Goal: Task Accomplishment & Management: Manage account settings

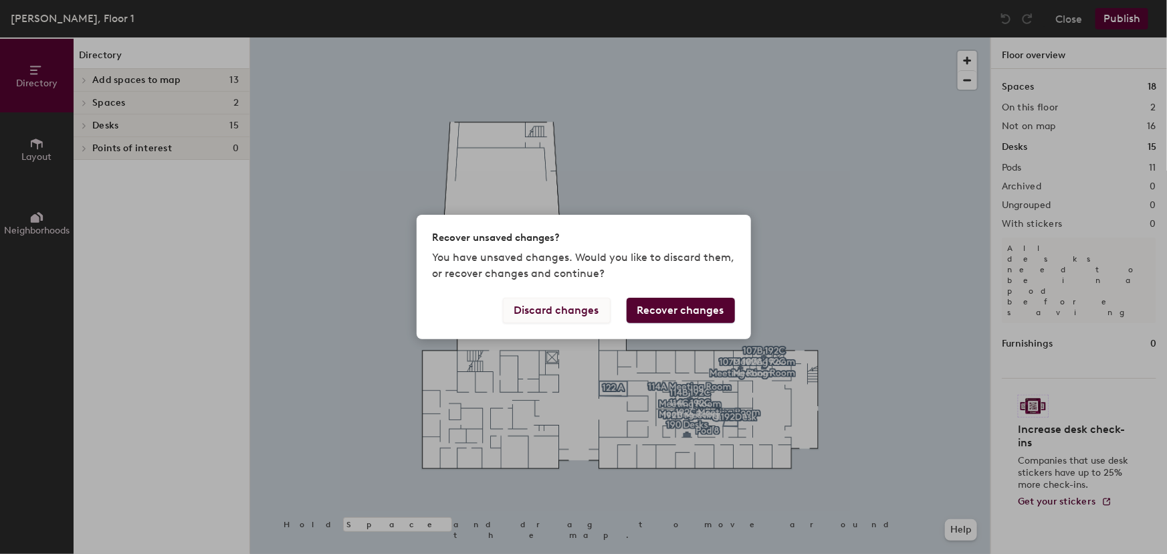
click at [537, 316] on button "Discard changes" at bounding box center [557, 310] width 108 height 25
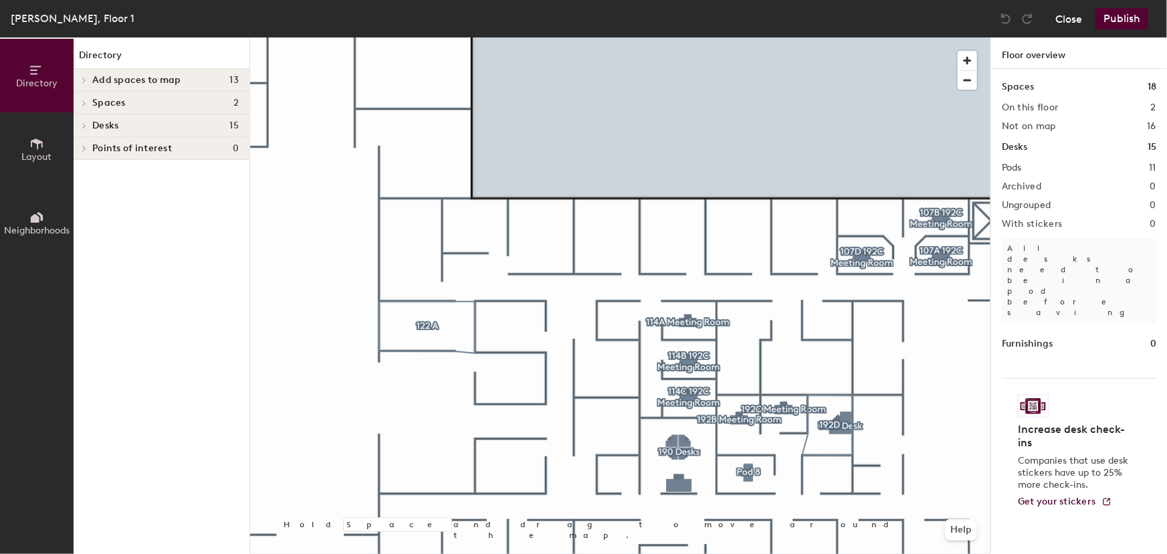
click at [1070, 19] on button "Close" at bounding box center [1069, 18] width 27 height 21
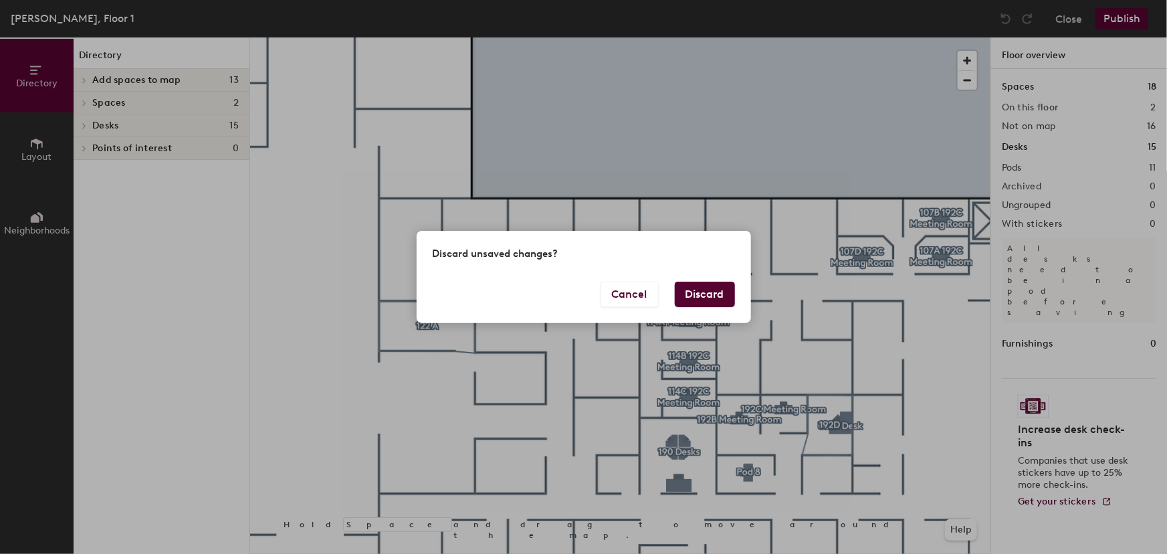
click at [694, 289] on button "Discard" at bounding box center [705, 294] width 60 height 25
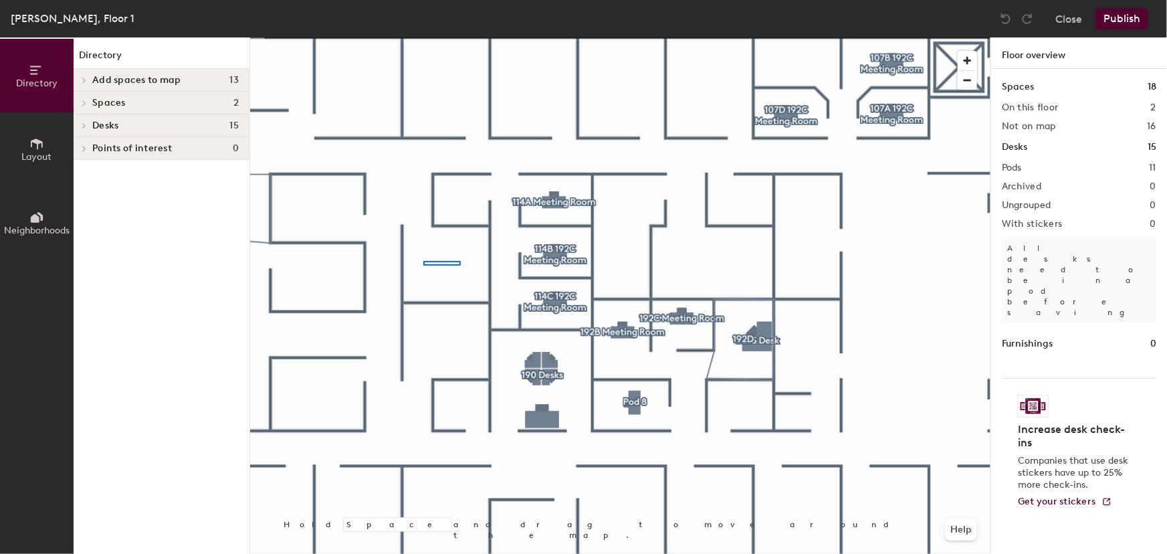
click at [440, 37] on div at bounding box center [620, 37] width 741 height 0
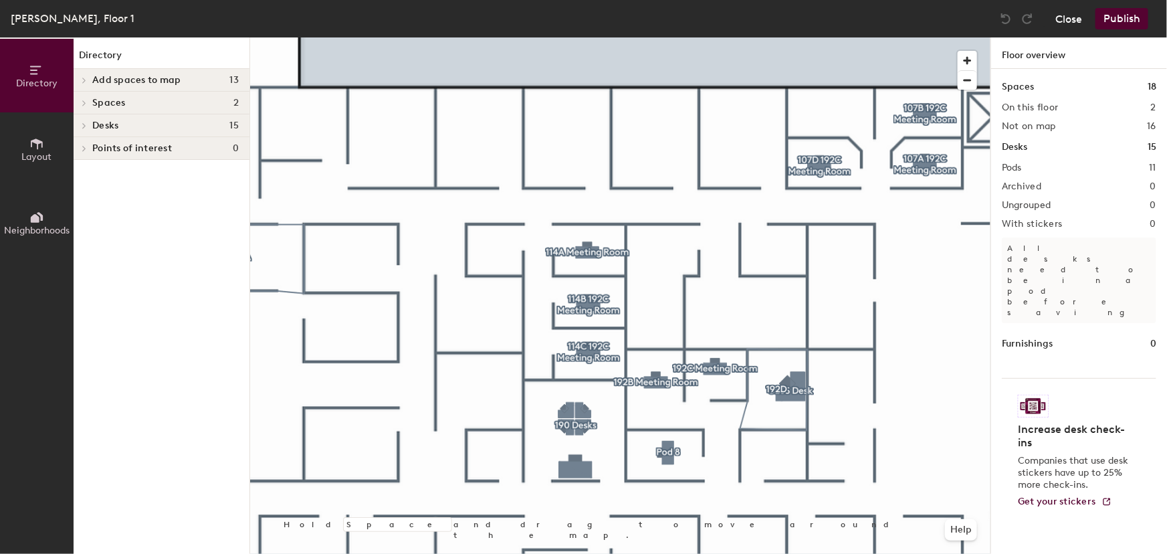
click at [1068, 19] on button "Close" at bounding box center [1069, 18] width 27 height 21
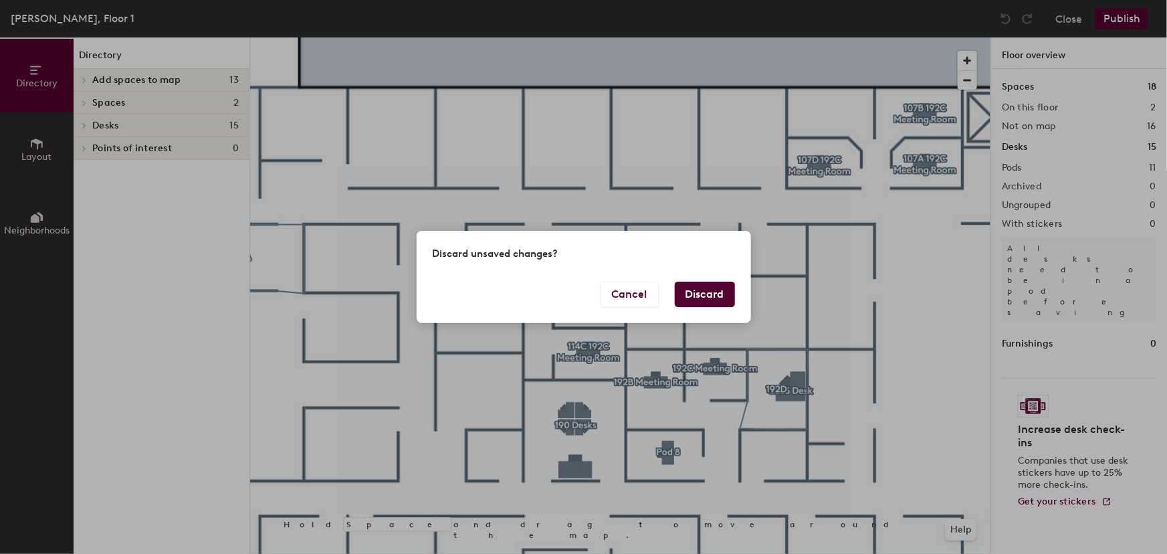
click at [716, 292] on button "Discard" at bounding box center [705, 294] width 60 height 25
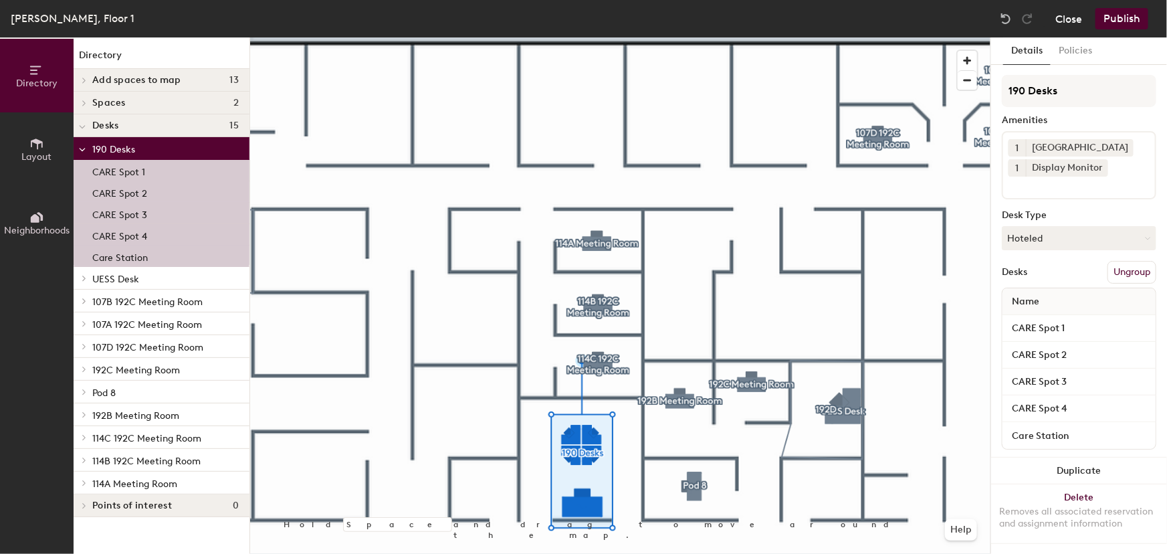
click at [1063, 16] on button "Close" at bounding box center [1069, 18] width 27 height 21
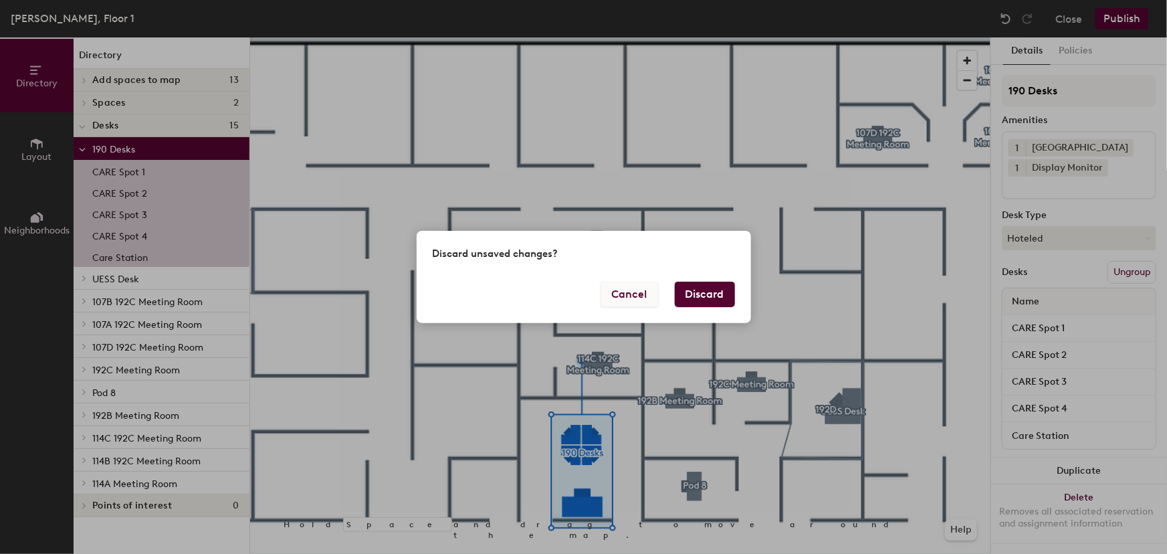
click at [646, 296] on button "Cancel" at bounding box center [630, 294] width 58 height 25
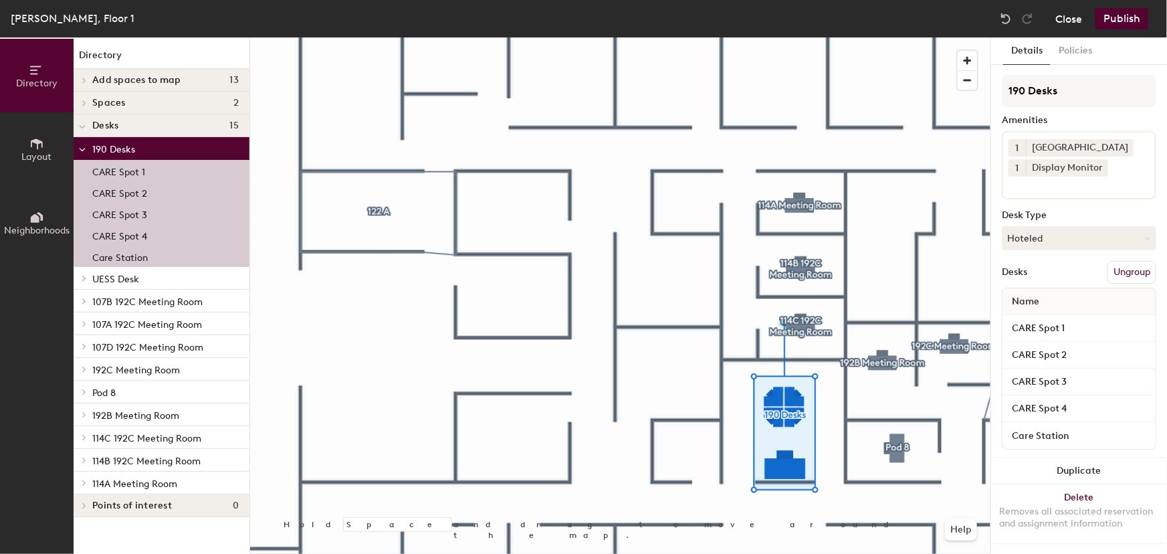
click at [1070, 19] on button "Close" at bounding box center [1069, 18] width 27 height 21
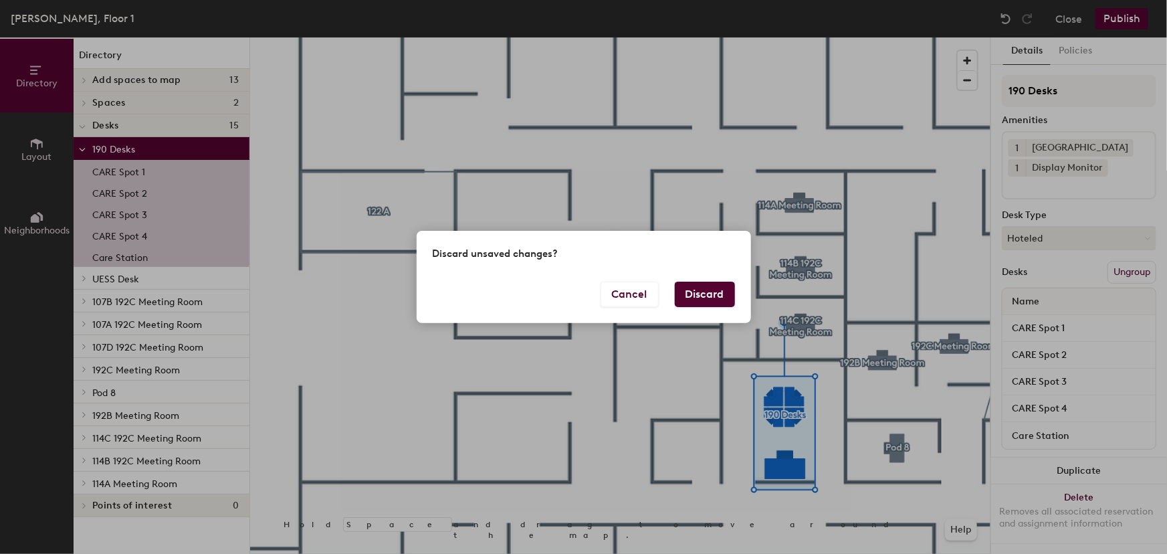
click at [702, 306] on button "Discard" at bounding box center [705, 294] width 60 height 25
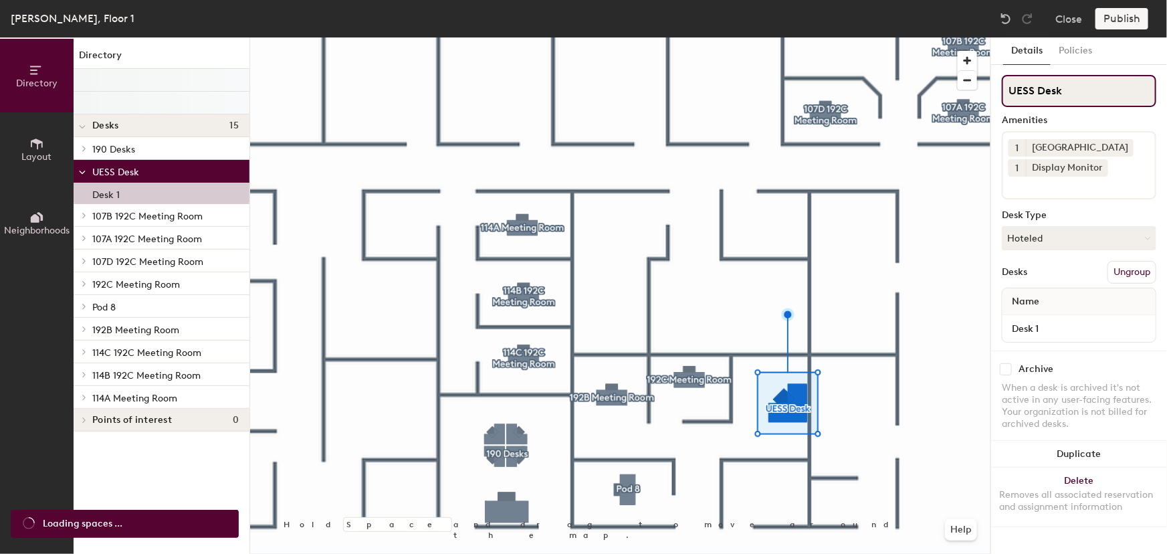
click at [1010, 88] on input "UESS Desk" at bounding box center [1079, 91] width 155 height 32
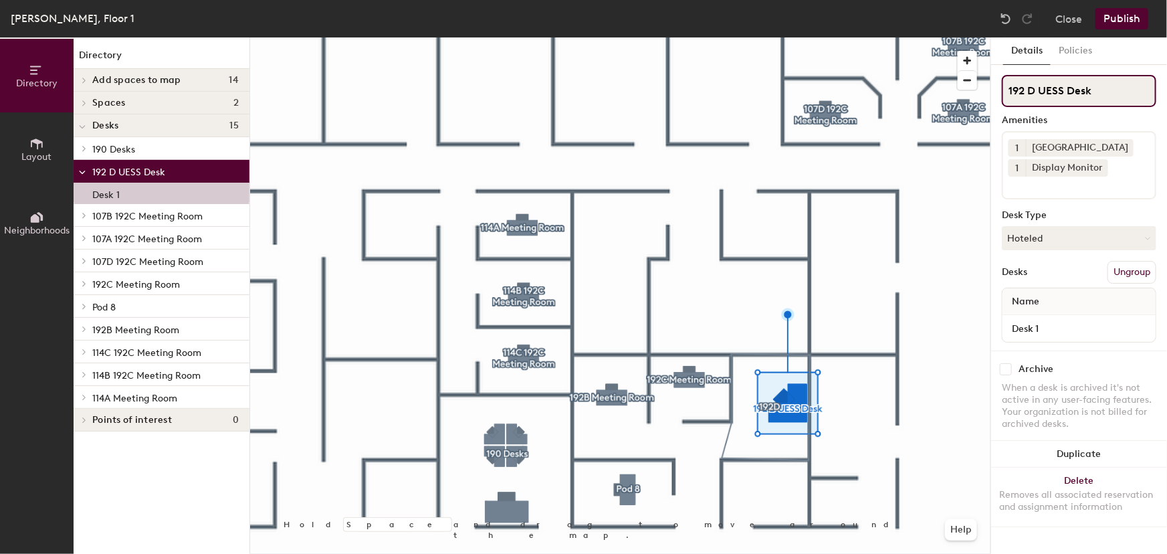
type input "192 D UESS Desk"
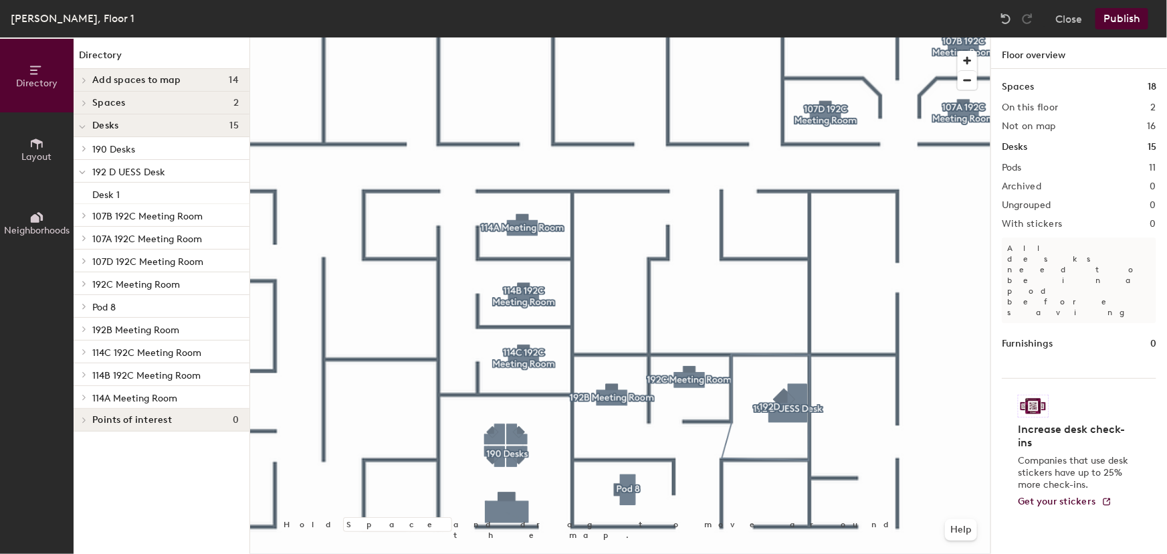
click at [37, 155] on span "Layout" at bounding box center [37, 156] width 30 height 11
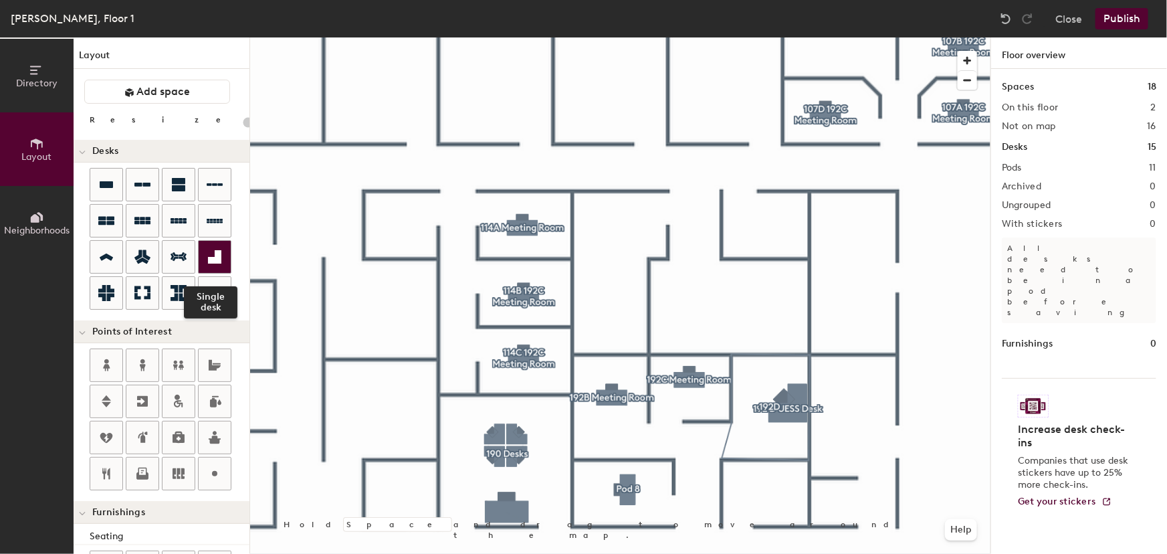
click at [208, 253] on icon at bounding box center [215, 257] width 16 height 16
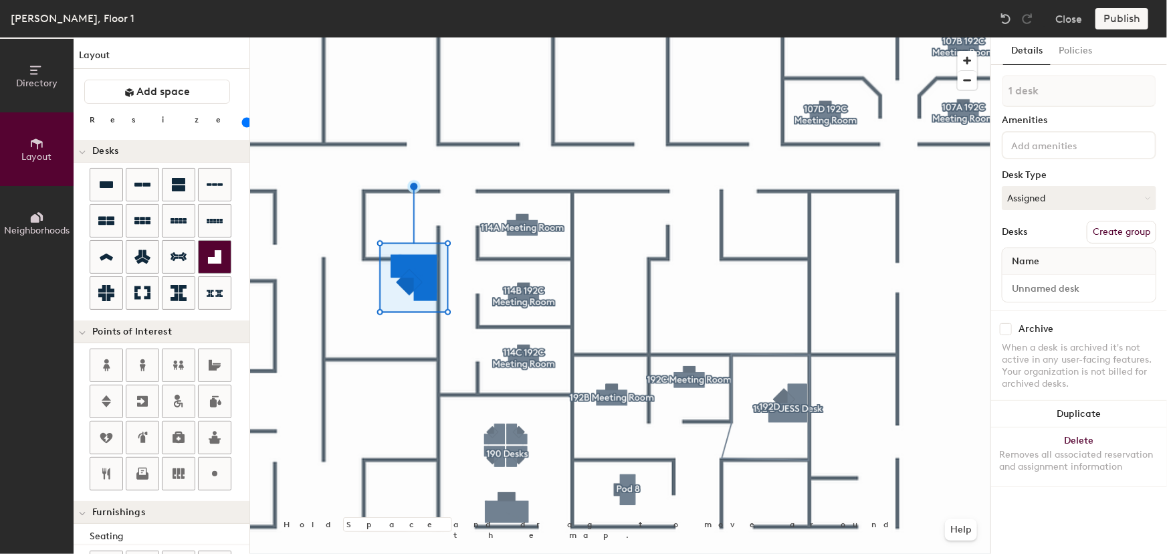
type input "60"
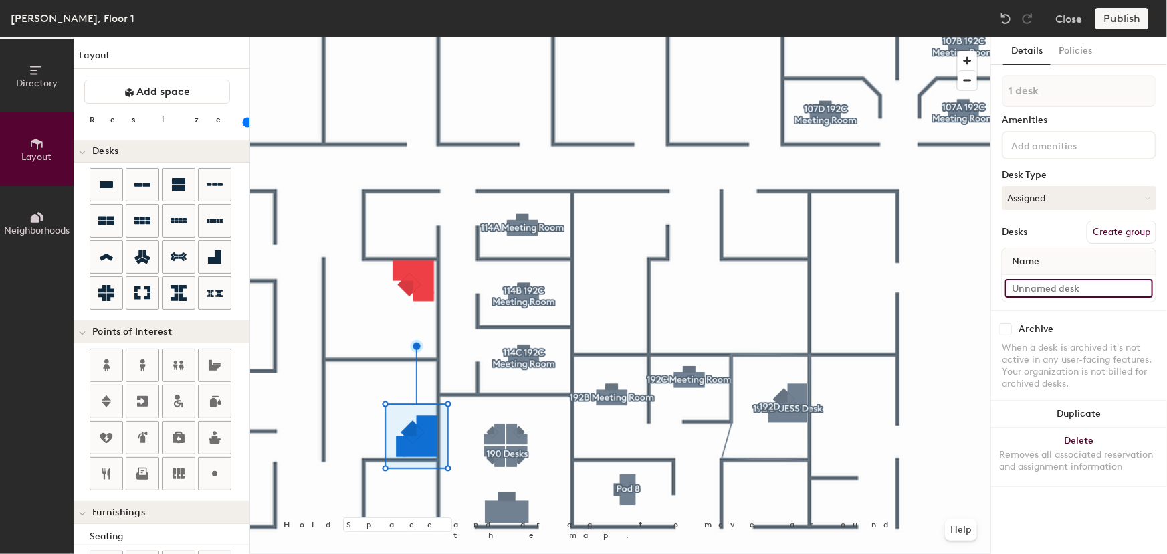
click at [1057, 287] on input at bounding box center [1080, 288] width 148 height 19
type input "122E Desk"
click at [1116, 236] on button "Create group" at bounding box center [1122, 232] width 70 height 23
drag, startPoint x: 1051, startPoint y: 90, endPoint x: 994, endPoint y: 91, distance: 56.9
click at [994, 91] on div "Details Policies Pod 12 Amenities Desk Type Assigned Desks Ungroup Name 122E De…" at bounding box center [1080, 295] width 176 height 517
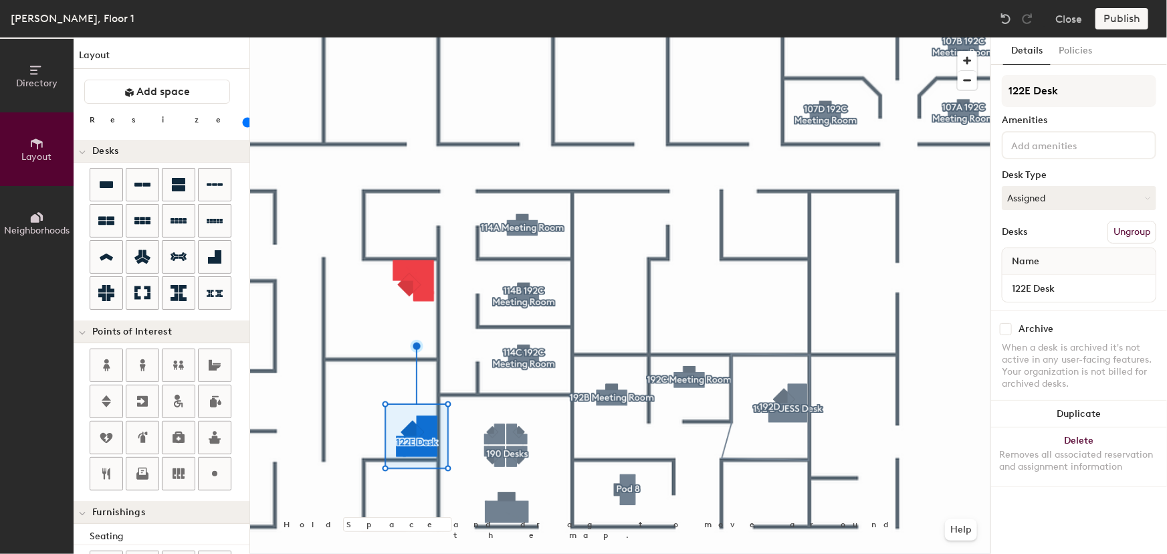
type input "122E Desk"
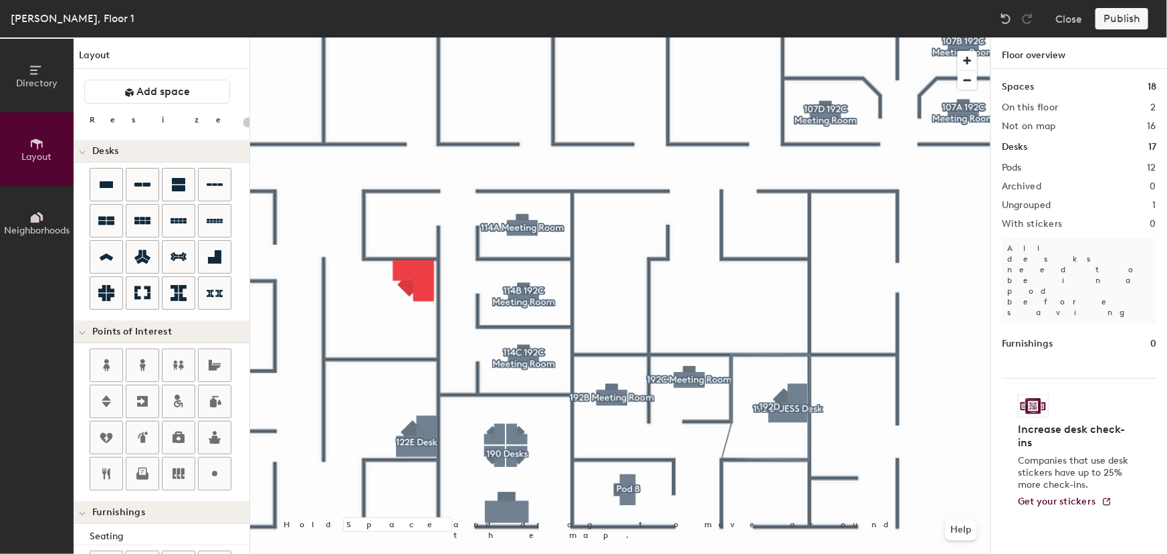
type input "60"
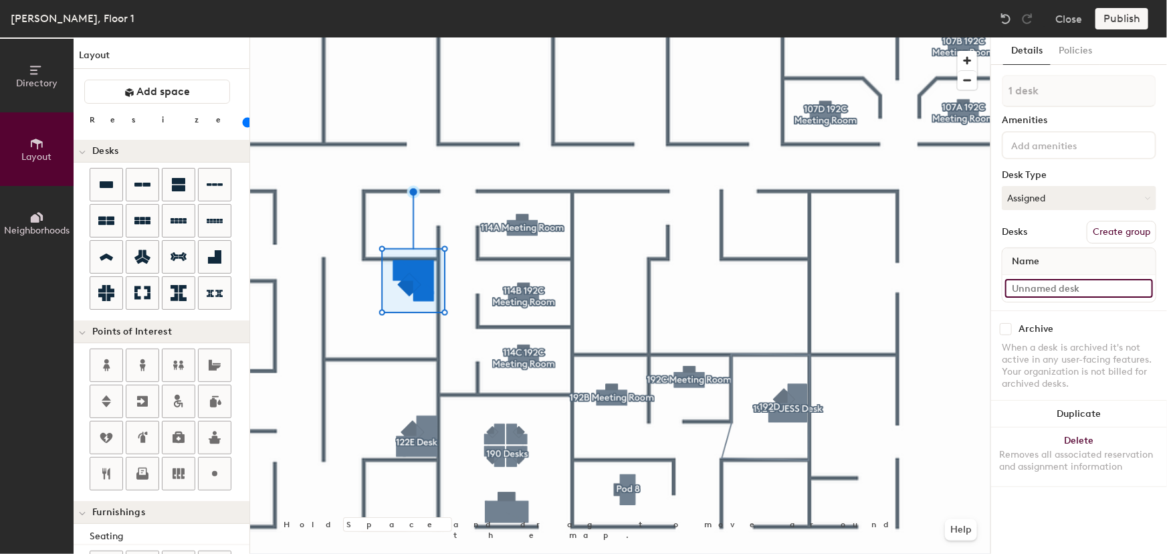
click at [1091, 288] on input at bounding box center [1080, 288] width 148 height 19
click at [937, 287] on div "Directory Layout Neighborhoods Layout Add space Resize Desks Points of Interest…" at bounding box center [583, 295] width 1167 height 517
type input "122D Desk"
click at [1116, 234] on button "Create group" at bounding box center [1122, 232] width 70 height 23
drag, startPoint x: 1050, startPoint y: 89, endPoint x: 963, endPoint y: 86, distance: 87.0
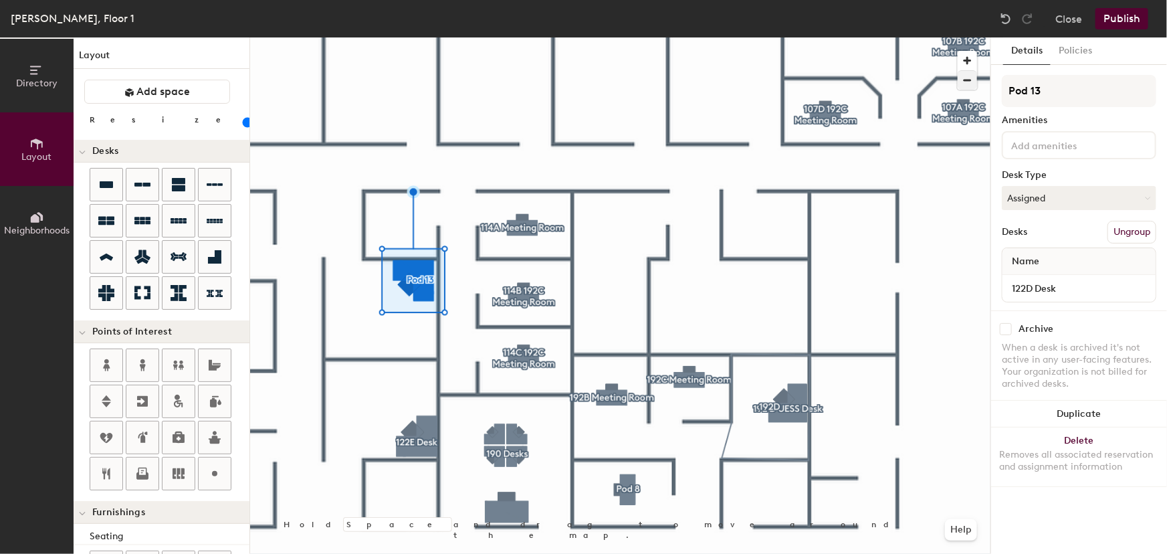
click at [983, 86] on div "Directory Layout Neighborhoods Layout Add space Resize Desks Points of Interest…" at bounding box center [583, 295] width 1167 height 517
type input "122D Desk"
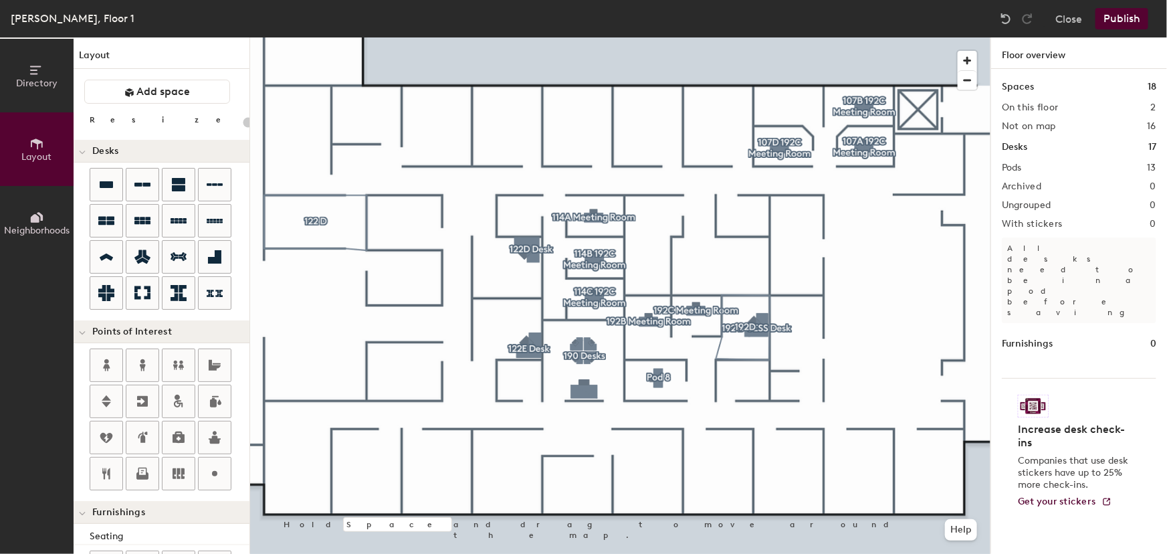
click at [1126, 21] on button "Publish" at bounding box center [1122, 18] width 53 height 21
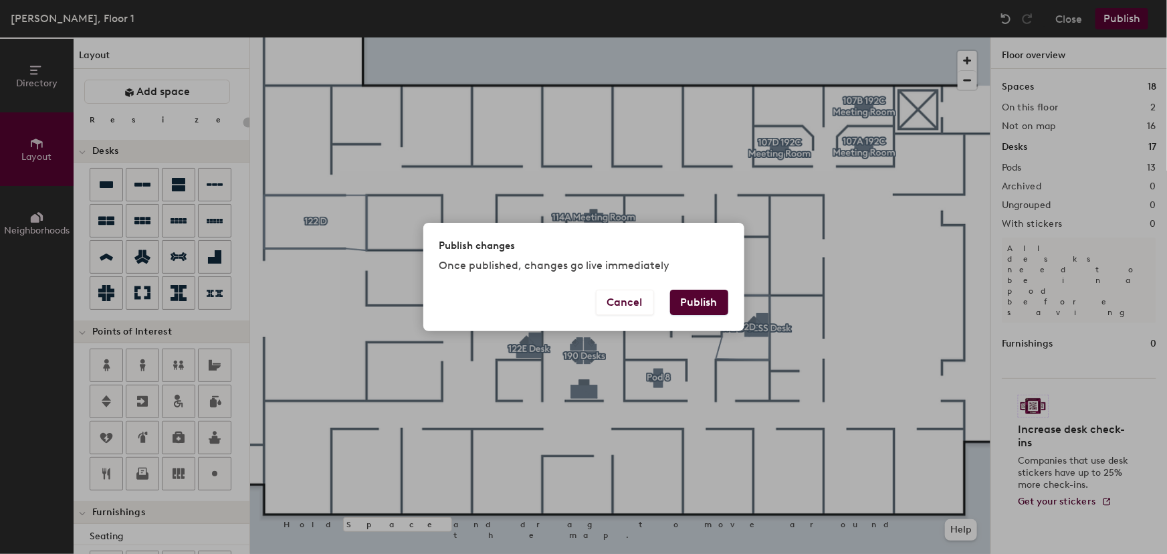
click at [698, 301] on button "Publish" at bounding box center [699, 302] width 58 height 25
type input "20"
